Goal: Task Accomplishment & Management: Use online tool/utility

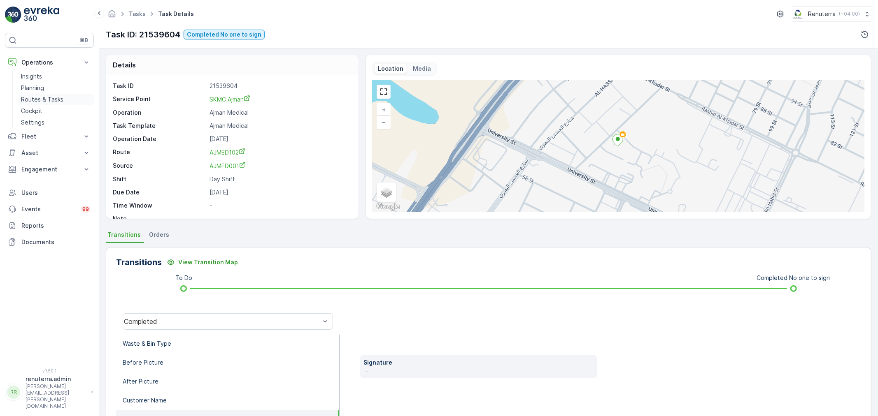
click at [42, 96] on p "Routes & Tasks" at bounding box center [42, 99] width 42 height 8
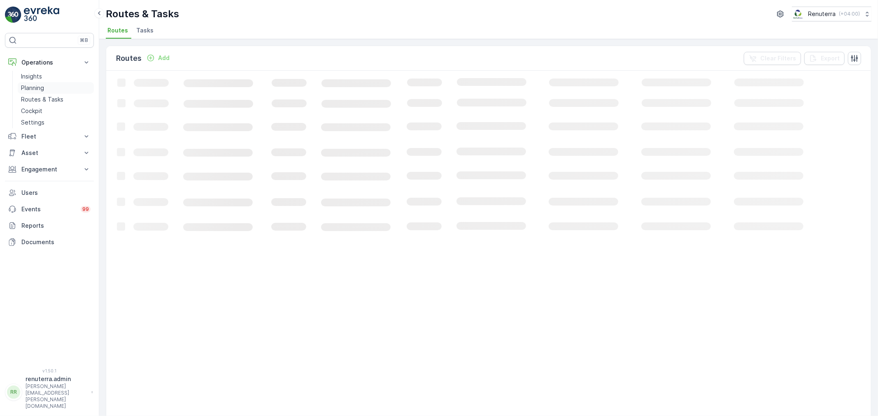
click at [42, 93] on link "Planning" at bounding box center [56, 88] width 76 height 12
drag, startPoint x: 202, startPoint y: 31, endPoint x: 188, endPoint y: 21, distance: 16.5
click at [198, 31] on span "Service Points" at bounding box center [211, 30] width 42 height 8
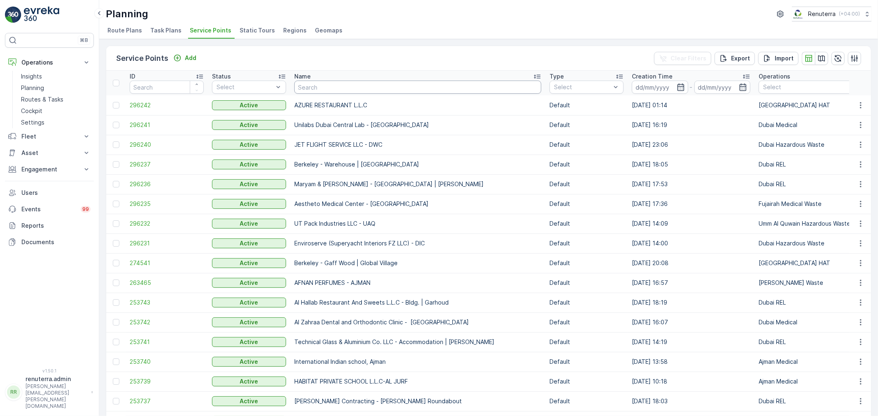
click at [328, 87] on input "text" at bounding box center [417, 87] width 247 height 13
type input "salam"
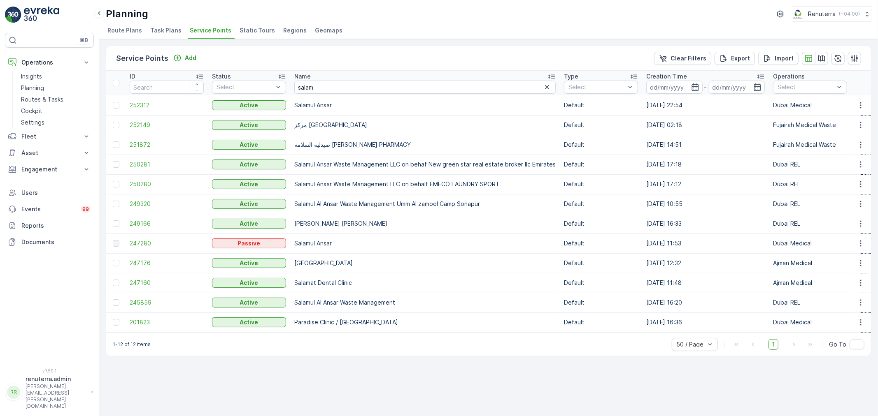
click at [154, 101] on span "252312" at bounding box center [167, 105] width 74 height 8
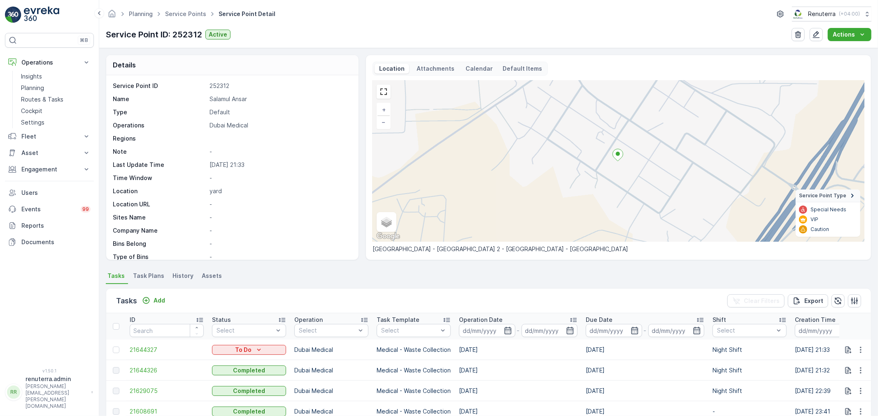
scroll to position [46, 0]
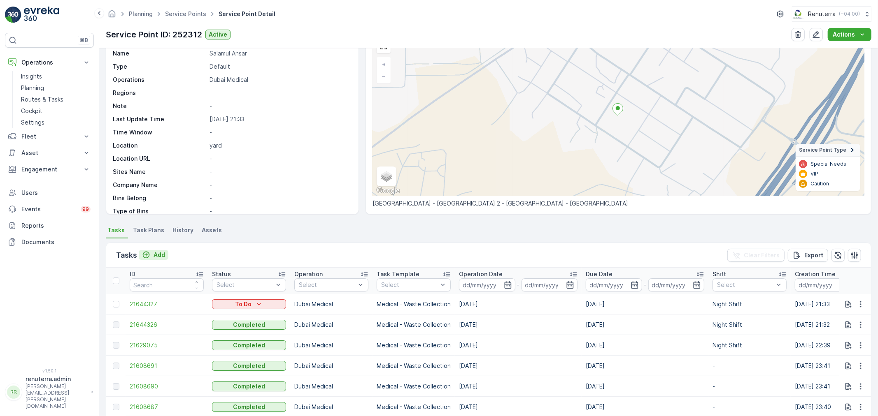
click at [153, 253] on p "Add" at bounding box center [159, 255] width 12 height 8
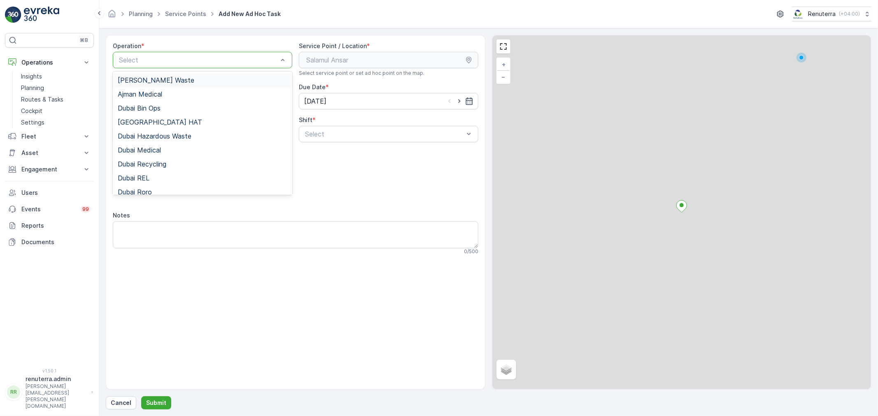
drag, startPoint x: 181, startPoint y: 67, endPoint x: 178, endPoint y: 73, distance: 7.4
click at [180, 67] on div "Select" at bounding box center [202, 60] width 179 height 16
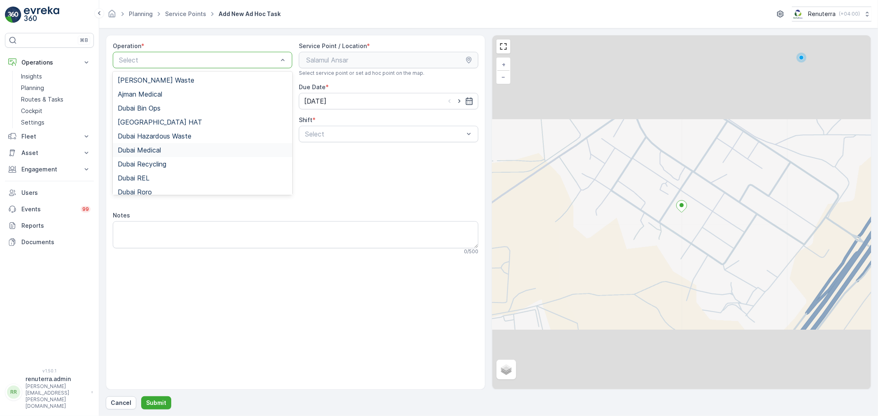
drag, startPoint x: 165, startPoint y: 153, endPoint x: 180, endPoint y: 151, distance: 15.0
click at [167, 153] on div "Dubai Medical" at bounding box center [203, 149] width 170 height 7
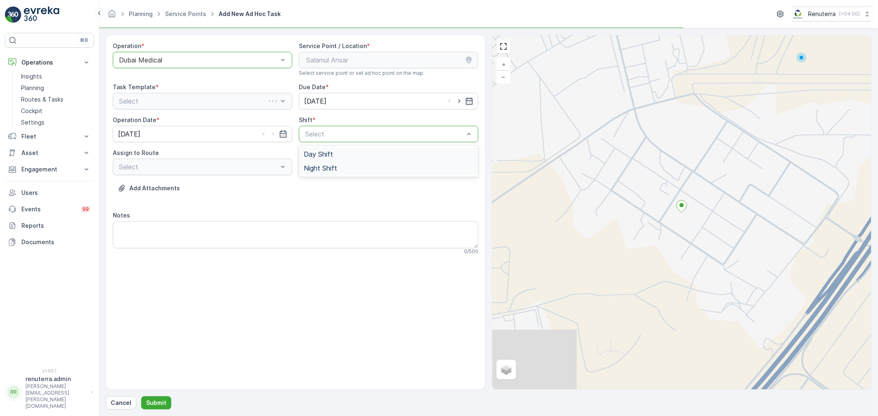
drag, startPoint x: 330, startPoint y: 136, endPoint x: 314, endPoint y: 175, distance: 42.1
click at [320, 165] on span "Night Shift" at bounding box center [320, 168] width 33 height 7
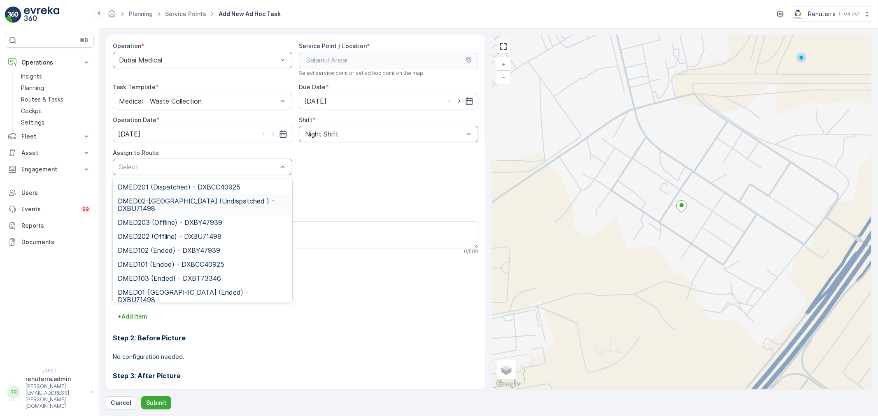
click at [162, 206] on span "DMED02-[GEOGRAPHIC_DATA] (Undispatched ) - DXBU71498" at bounding box center [203, 205] width 170 height 15
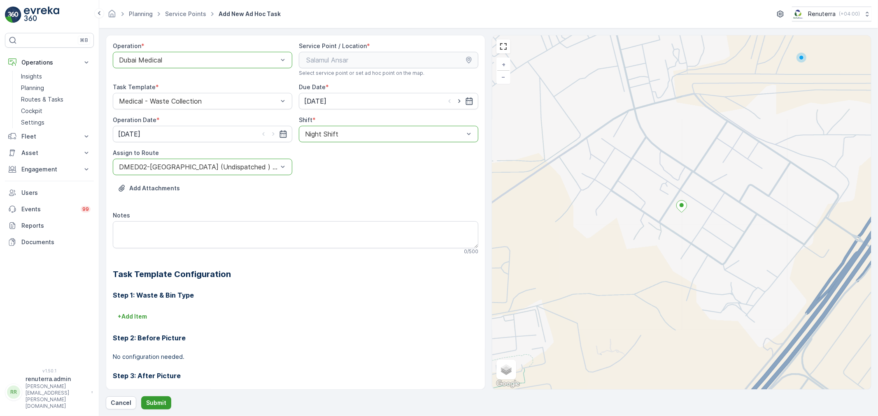
click at [161, 398] on button "Submit" at bounding box center [156, 403] width 30 height 13
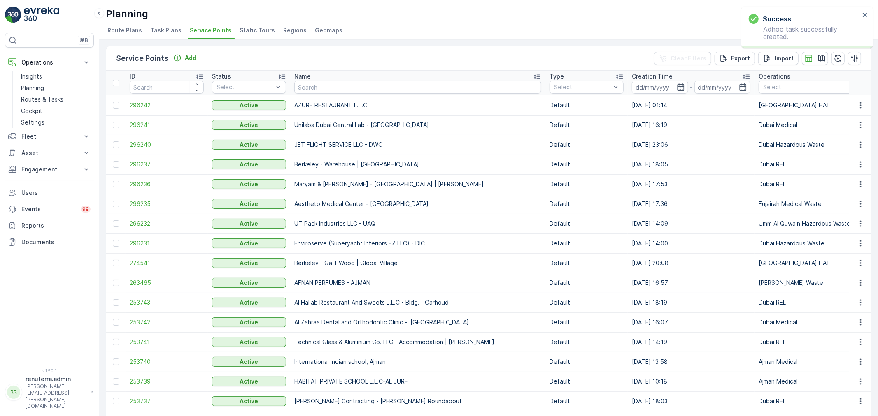
click at [363, 84] on input "text" at bounding box center [417, 87] width 247 height 13
type input "dott"
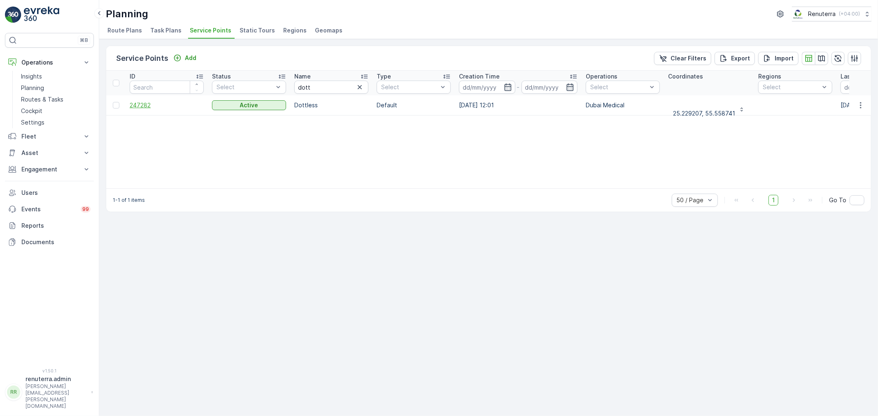
click at [141, 107] on span "247282" at bounding box center [167, 105] width 74 height 8
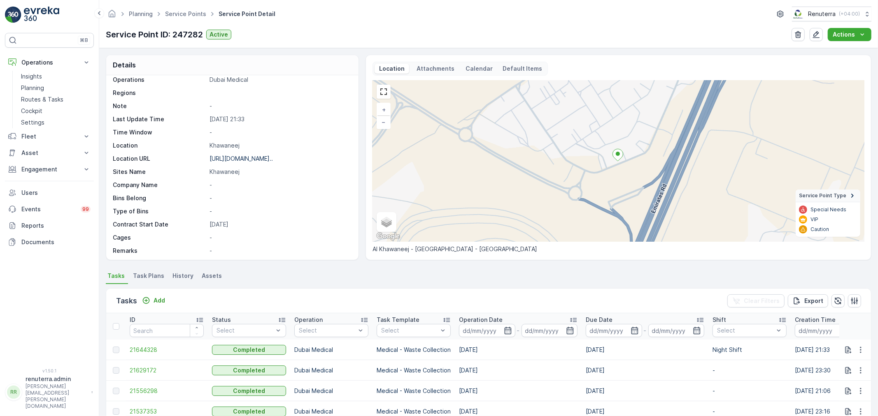
scroll to position [91, 0]
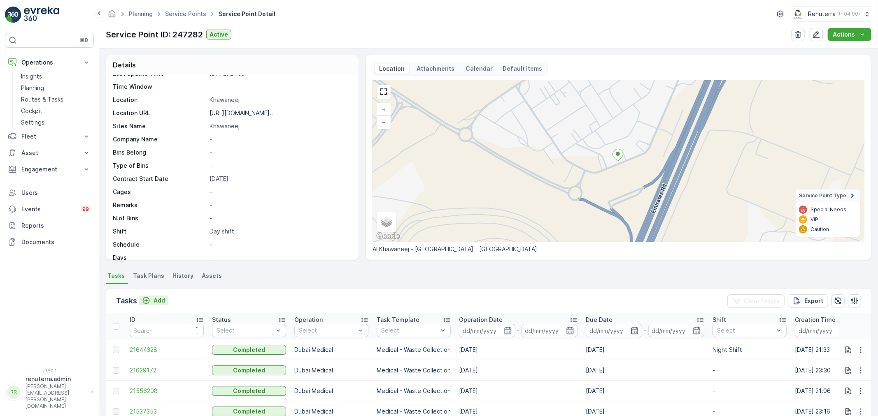
click at [162, 296] on button "Add" at bounding box center [154, 301] width 30 height 10
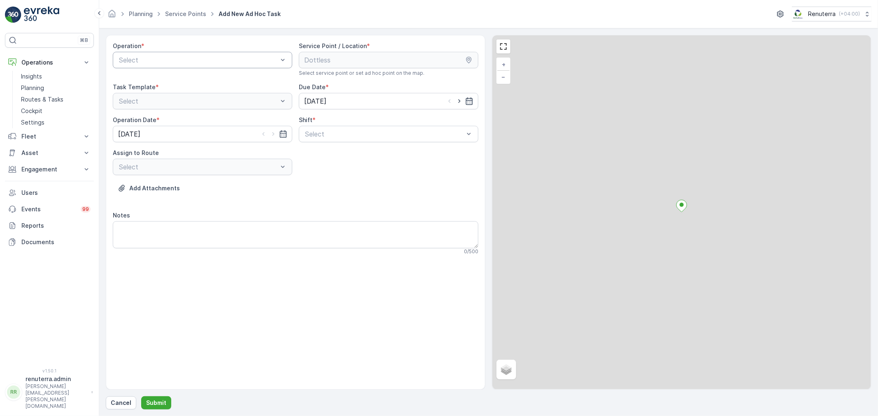
click at [179, 74] on div "Operation * Select" at bounding box center [202, 59] width 179 height 35
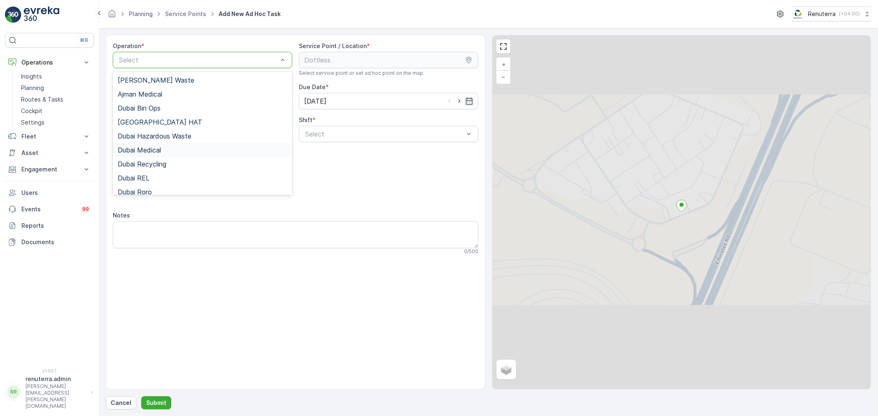
drag, startPoint x: 171, startPoint y: 150, endPoint x: 205, endPoint y: 149, distance: 33.8
click at [172, 150] on div "Dubai Medical" at bounding box center [203, 149] width 170 height 7
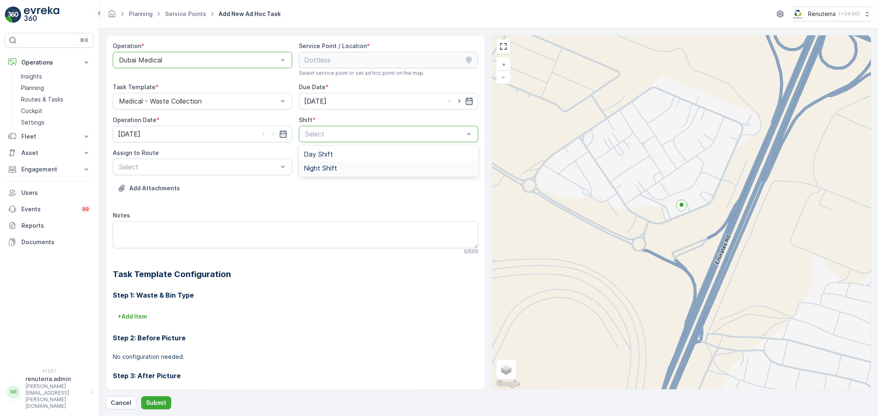
click at [307, 170] on span "Night Shift" at bounding box center [320, 168] width 33 height 7
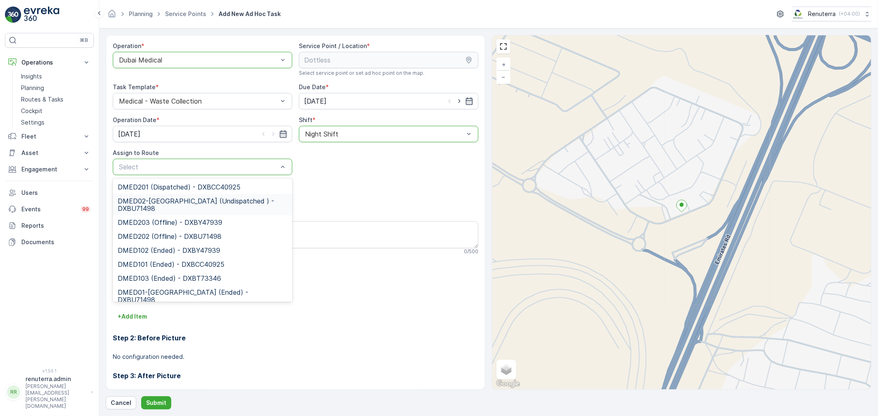
click at [177, 204] on span "DMED02-[GEOGRAPHIC_DATA] (Undispatched ) - DXBU71498" at bounding box center [203, 205] width 170 height 15
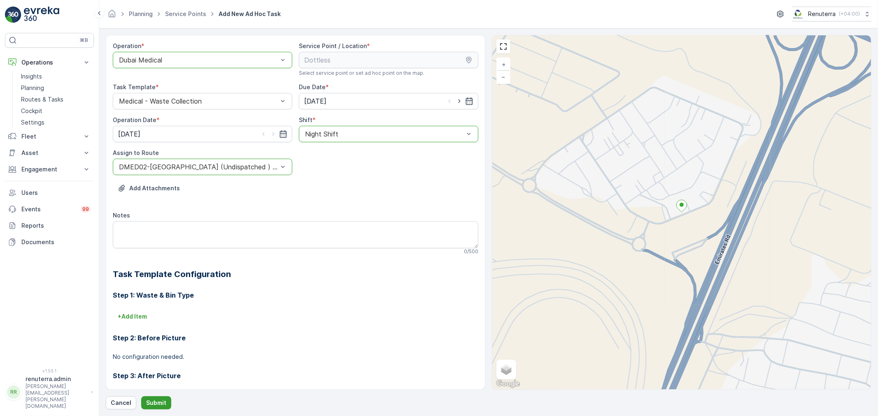
click at [156, 397] on button "Submit" at bounding box center [156, 403] width 30 height 13
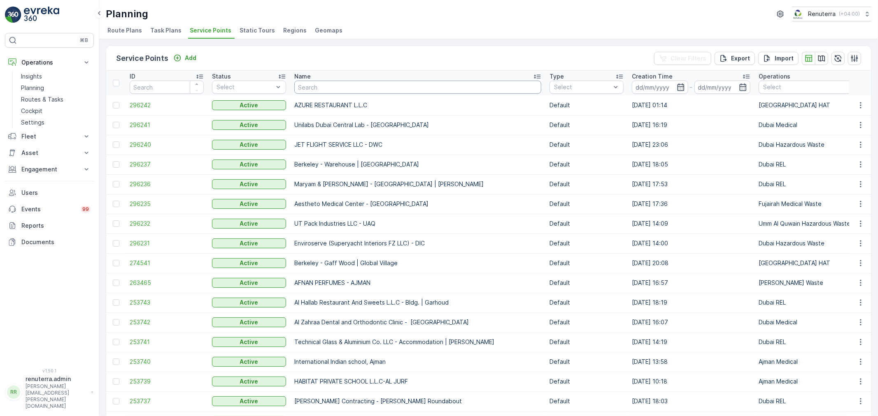
click at [346, 85] on input "text" at bounding box center [417, 87] width 247 height 13
type input "litt"
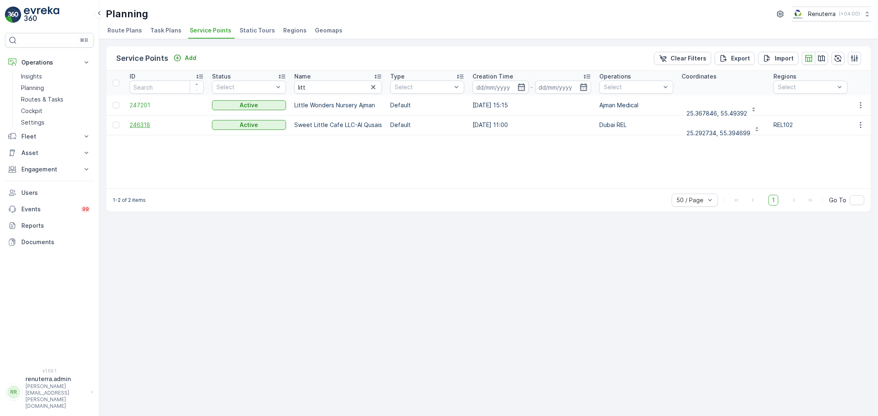
click at [140, 123] on span "246318" at bounding box center [167, 125] width 74 height 8
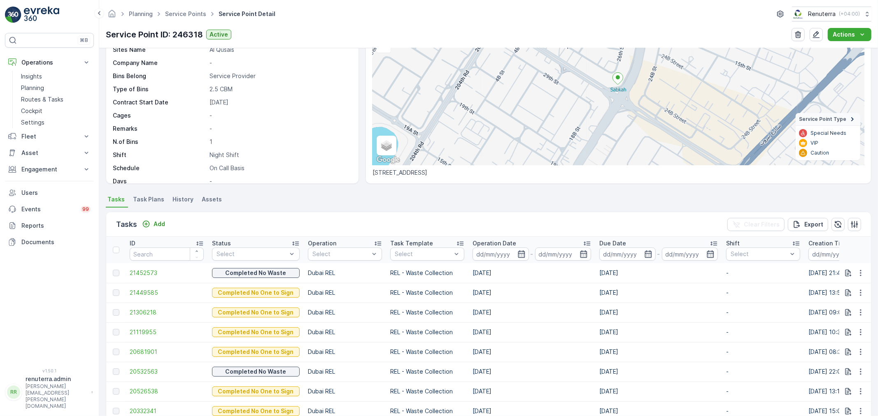
scroll to position [91, 0]
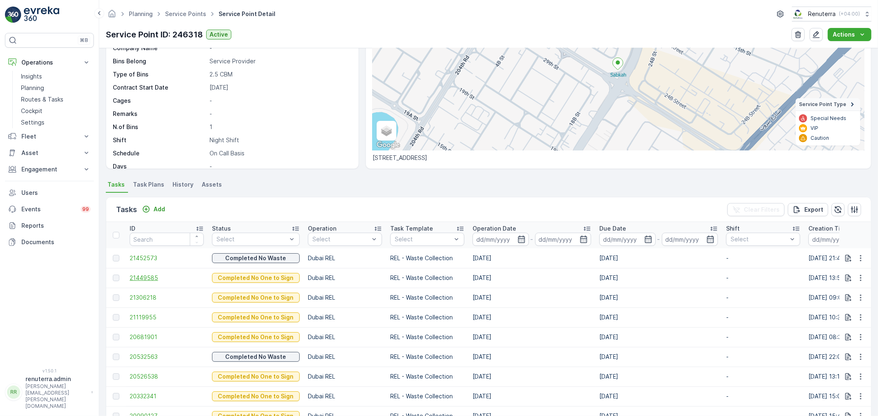
click at [144, 277] on span "21449585" at bounding box center [167, 278] width 74 height 8
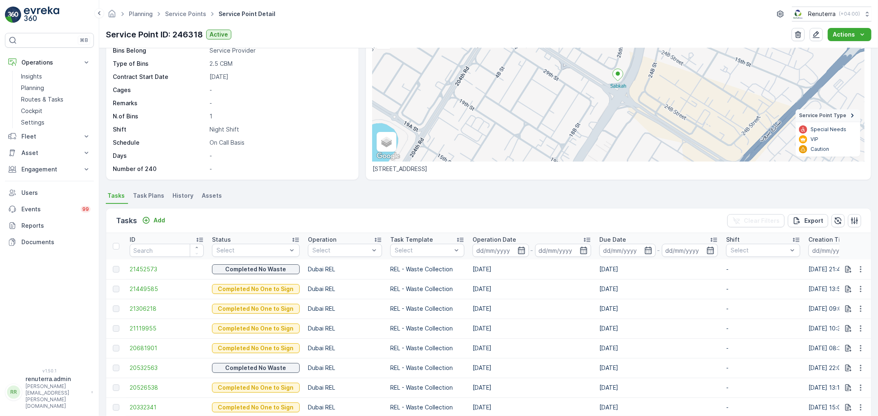
scroll to position [91, 0]
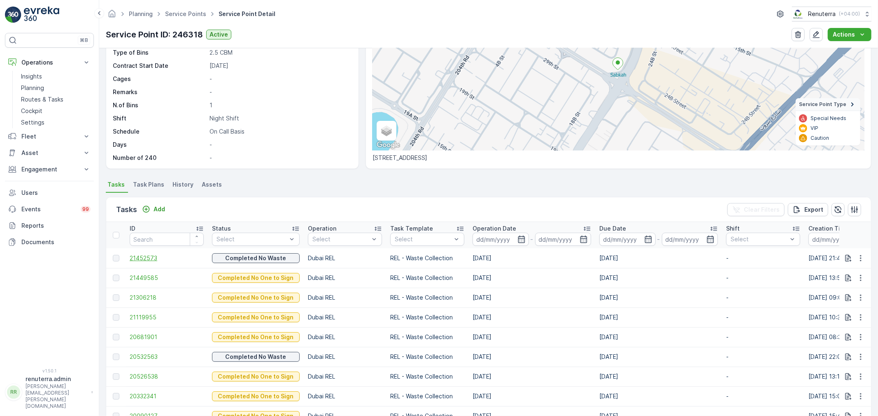
click at [142, 260] on span "21452573" at bounding box center [167, 258] width 74 height 8
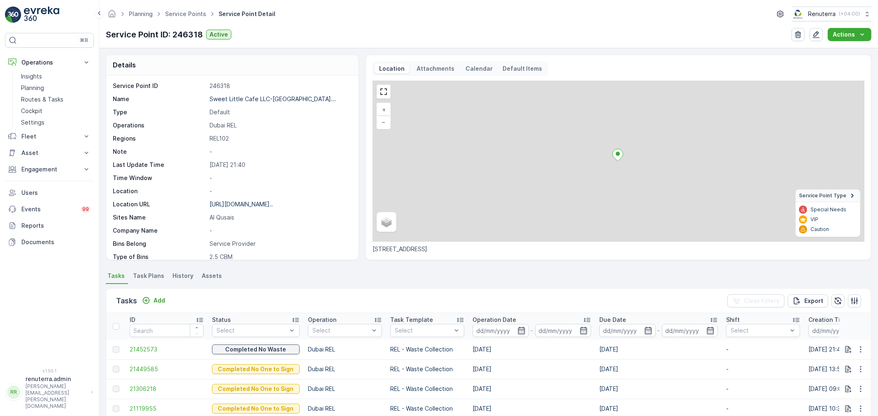
scroll to position [2, 0]
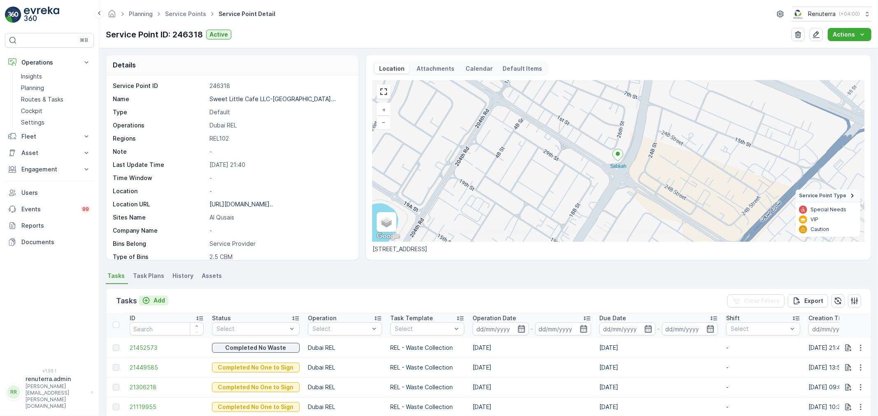
click at [167, 300] on button "Add" at bounding box center [154, 301] width 30 height 10
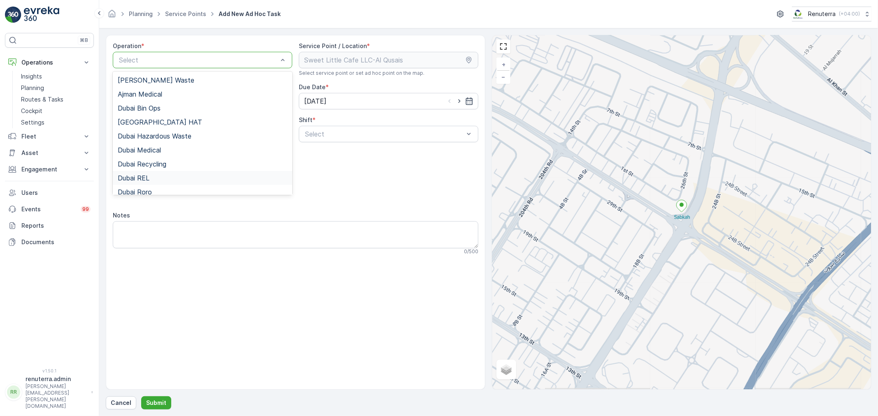
drag, startPoint x: 147, startPoint y: 178, endPoint x: 159, endPoint y: 176, distance: 12.1
click at [150, 177] on div "Dubai REL" at bounding box center [203, 177] width 170 height 7
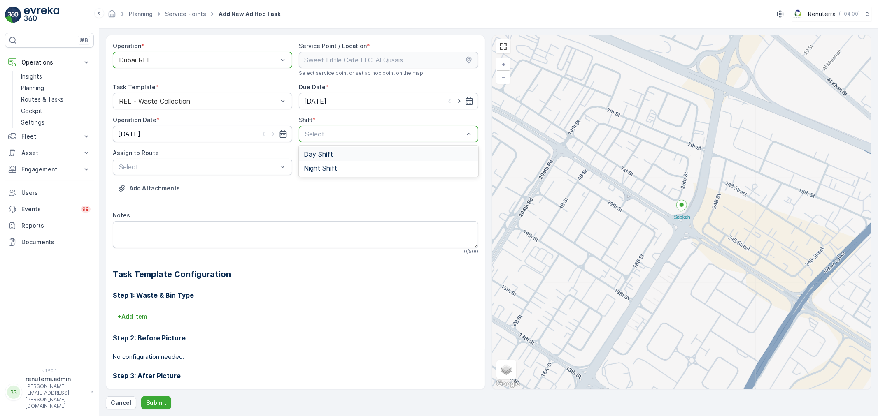
click at [321, 149] on div "Day Shift" at bounding box center [388, 154] width 179 height 14
drag, startPoint x: 184, startPoint y: 177, endPoint x: 188, endPoint y: 166, distance: 12.5
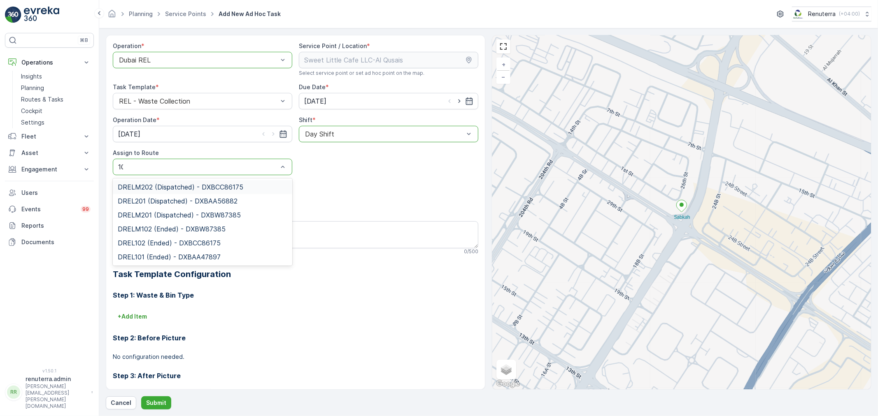
type input "102"
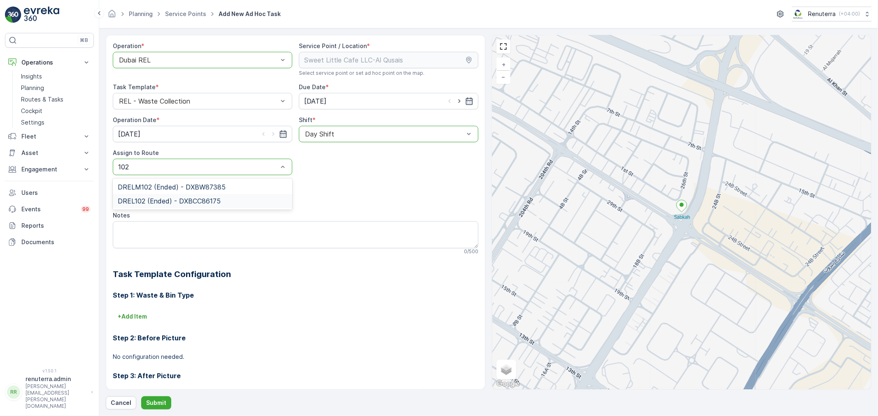
click at [146, 204] on span "DREL102 (Ended) - DXBCC86175" at bounding box center [169, 201] width 103 height 7
click at [155, 404] on p "Submit" at bounding box center [156, 403] width 20 height 8
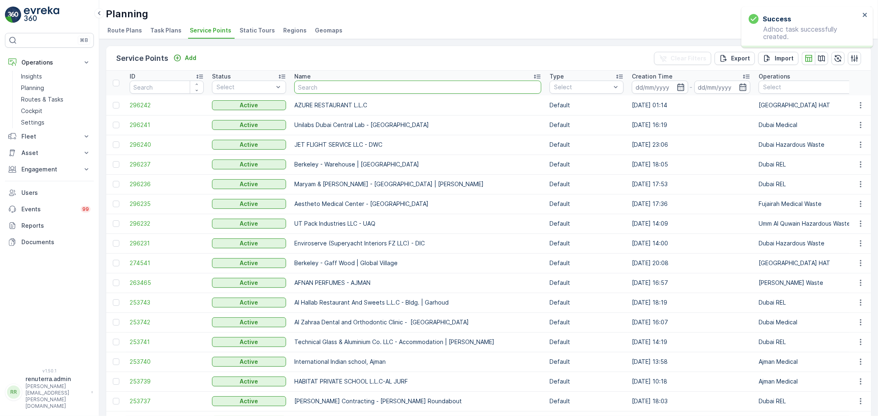
click at [328, 91] on input "text" at bounding box center [417, 87] width 247 height 13
type input "litt"
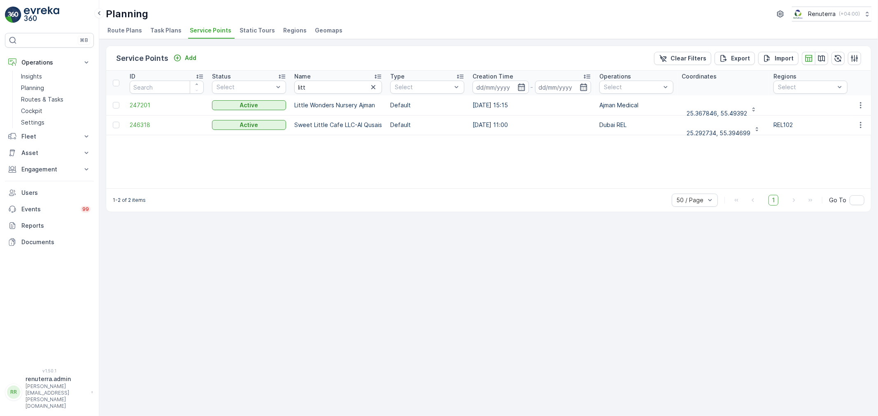
click at [139, 120] on td "246318" at bounding box center [167, 125] width 82 height 20
click at [137, 125] on span "246318" at bounding box center [167, 125] width 74 height 8
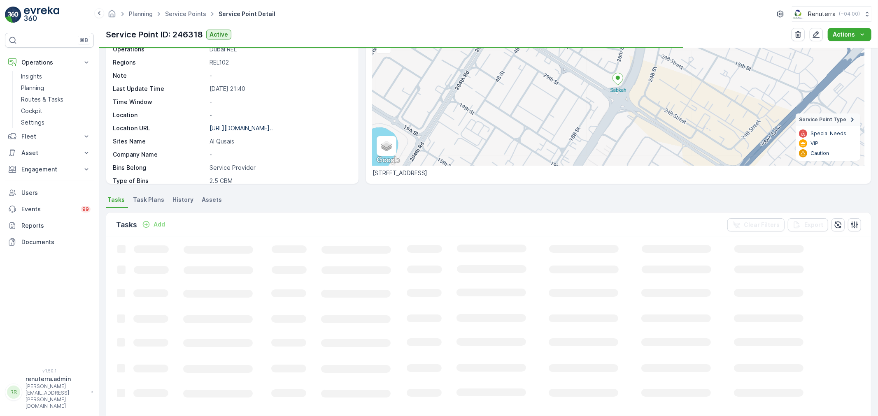
scroll to position [91, 0]
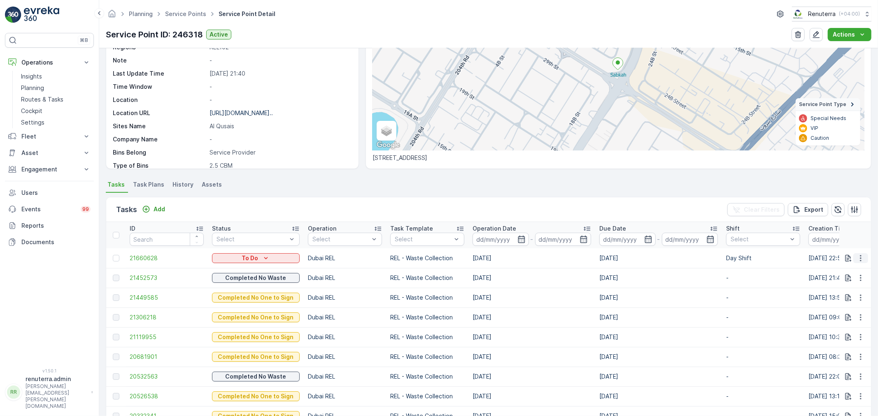
click at [856, 256] on icon "button" at bounding box center [860, 258] width 8 height 8
click at [846, 295] on span "Change Route" at bounding box center [839, 293] width 40 height 8
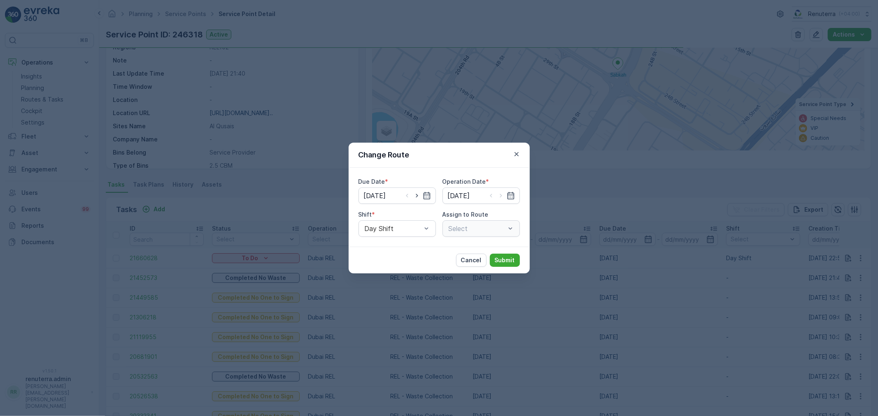
type input "[DATE]"
drag, startPoint x: 415, startPoint y: 193, endPoint x: 428, endPoint y: 196, distance: 13.8
click at [418, 192] on icon "button" at bounding box center [417, 196] width 8 height 8
type input "[DATE]"
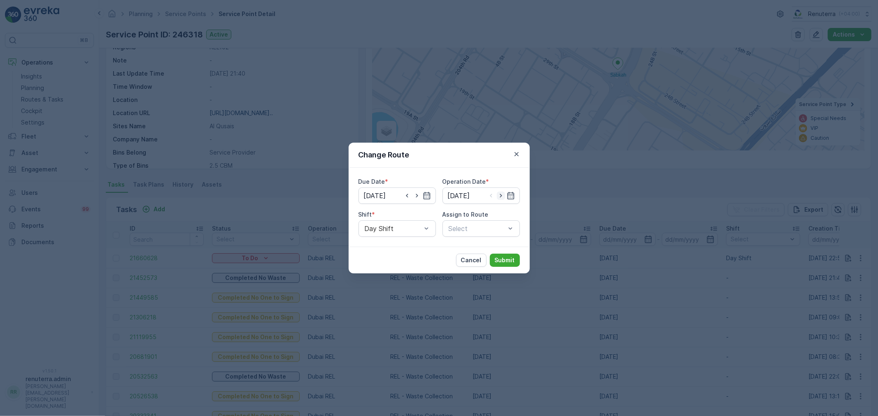
click at [501, 194] on icon "button" at bounding box center [501, 196] width 8 height 8
type input "[DATE]"
click at [481, 235] on div "Select" at bounding box center [480, 229] width 77 height 16
click at [478, 230] on div at bounding box center [477, 228] width 58 height 7
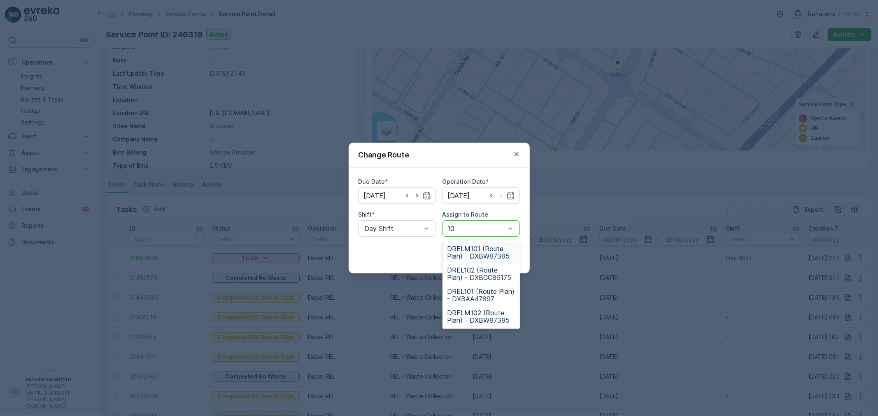
type input "102"
drag, startPoint x: 475, startPoint y: 251, endPoint x: 467, endPoint y: 253, distance: 8.3
click at [473, 251] on span "DREL102 (Route Plan) - DXBCC86175" at bounding box center [480, 252] width 67 height 15
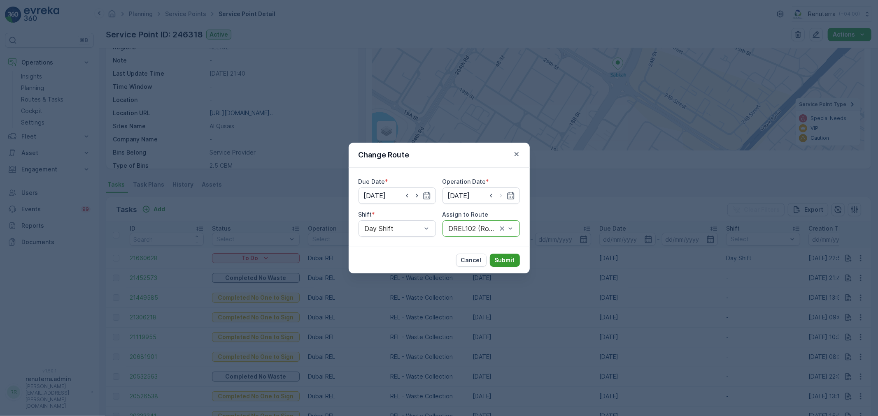
click at [509, 259] on p "Submit" at bounding box center [505, 260] width 20 height 8
